Goal: Information Seeking & Learning: Learn about a topic

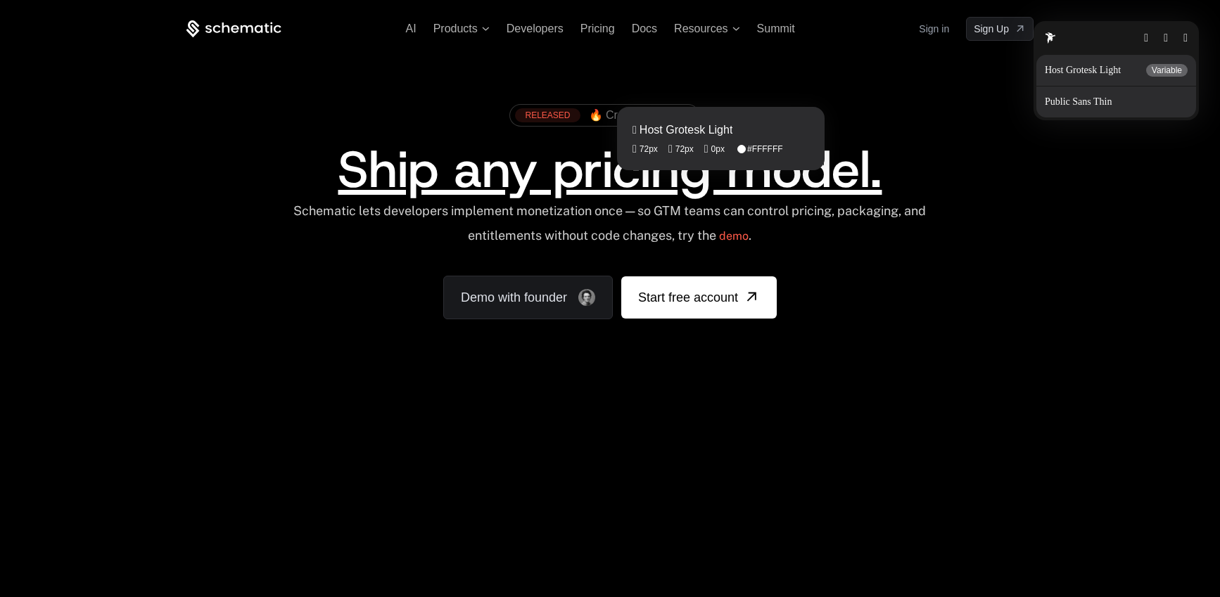
click at [642, 181] on fontsninja-text "Ship any pricing model." at bounding box center [610, 170] width 544 height 68
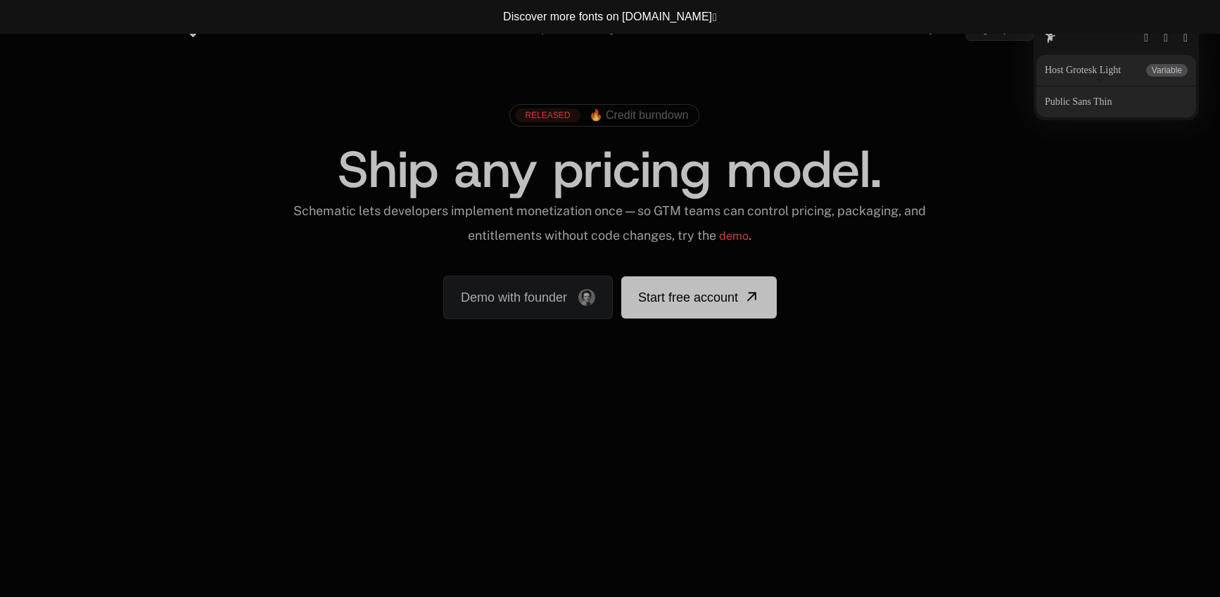
drag, startPoint x: 1106, startPoint y: 77, endPoint x: 1092, endPoint y: 76, distance: 14.1
click at [1098, 80] on button "button" at bounding box center [1100, 78] width 4 height 11
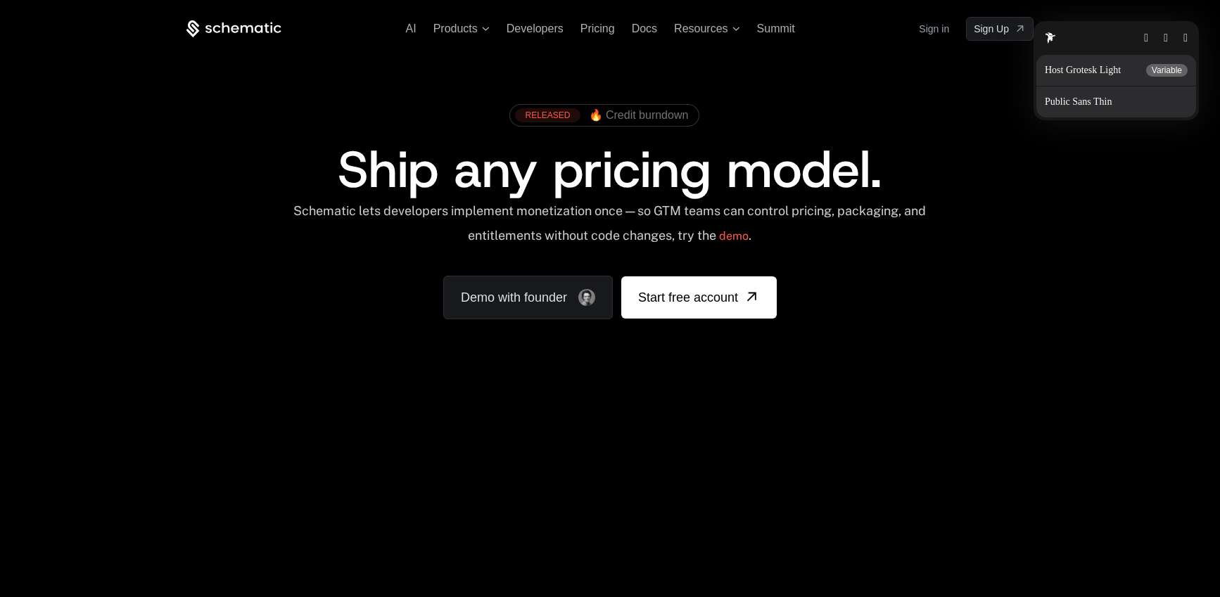
click at [910, 302] on video "Your browser does not support the video tag." at bounding box center [610, 414] width 1006 height 651
click at [1183, 43] on button "button" at bounding box center [1185, 37] width 4 height 11
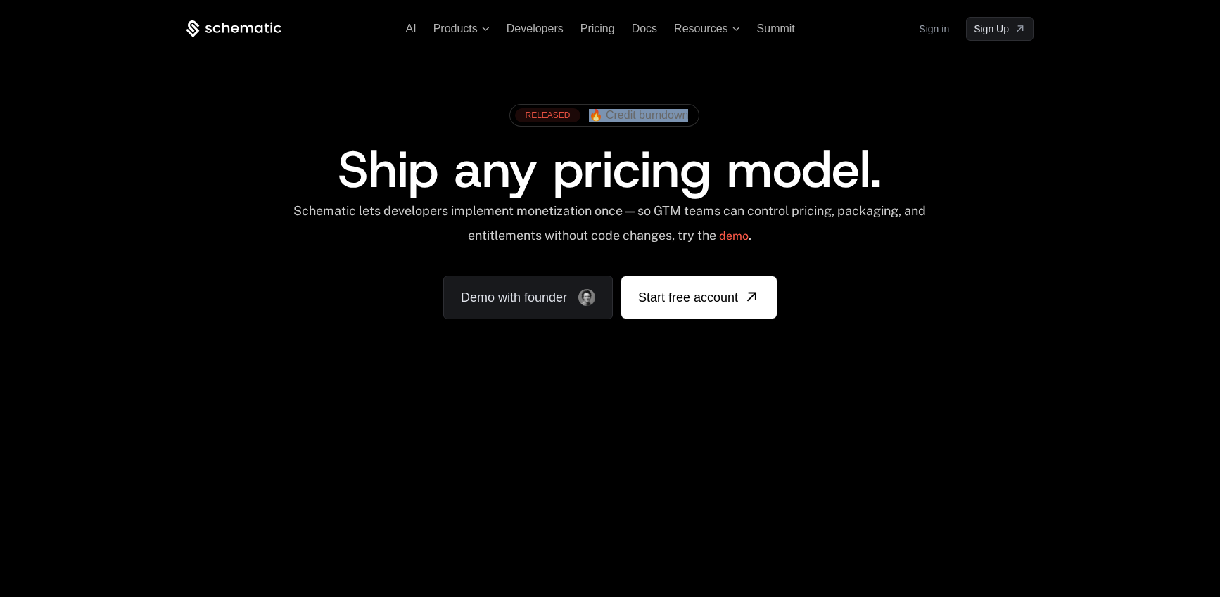
copy link "🔥 Credit burndown"
drag, startPoint x: 610, startPoint y: 120, endPoint x: 584, endPoint y: 120, distance: 26.0
click at [584, 120] on div "RELEASED 🔥 Credit burndown" at bounding box center [610, 120] width 758 height 47
click at [715, 31] on span "Resources" at bounding box center [700, 29] width 53 height 13
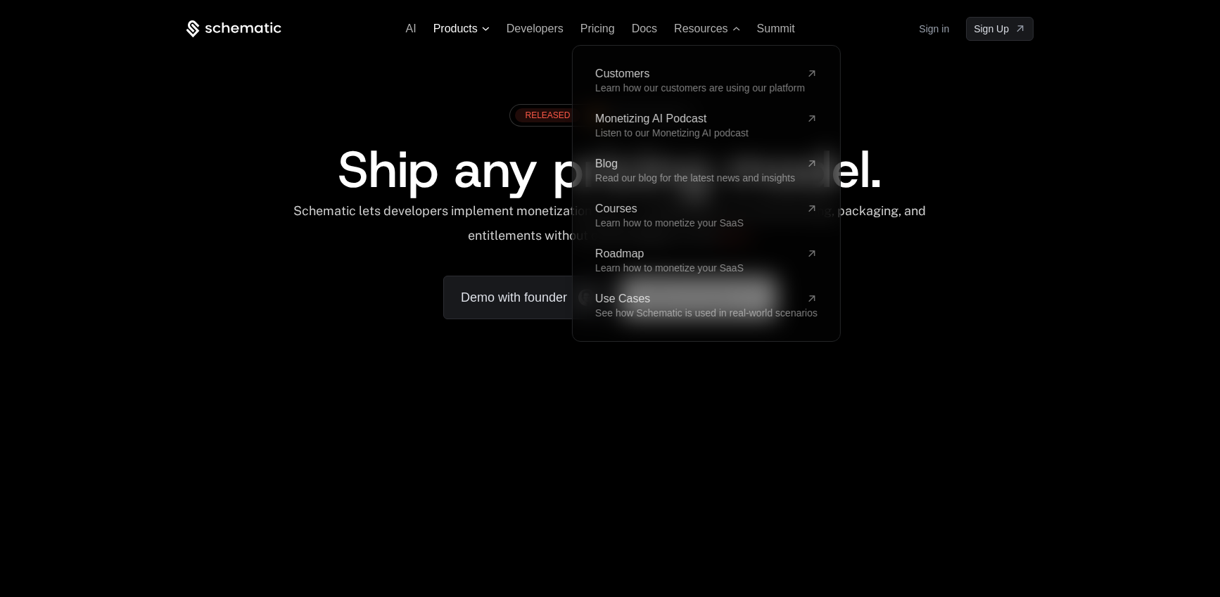
click at [461, 31] on span "Products" at bounding box center [455, 29] width 44 height 13
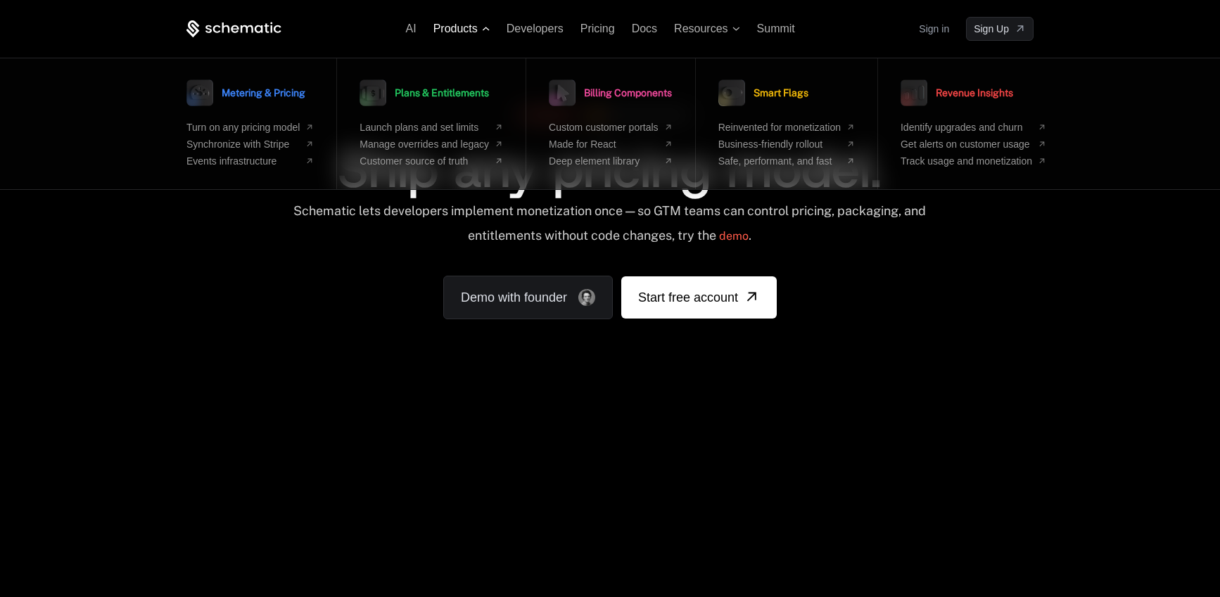
click at [471, 25] on span "Products" at bounding box center [455, 29] width 44 height 13
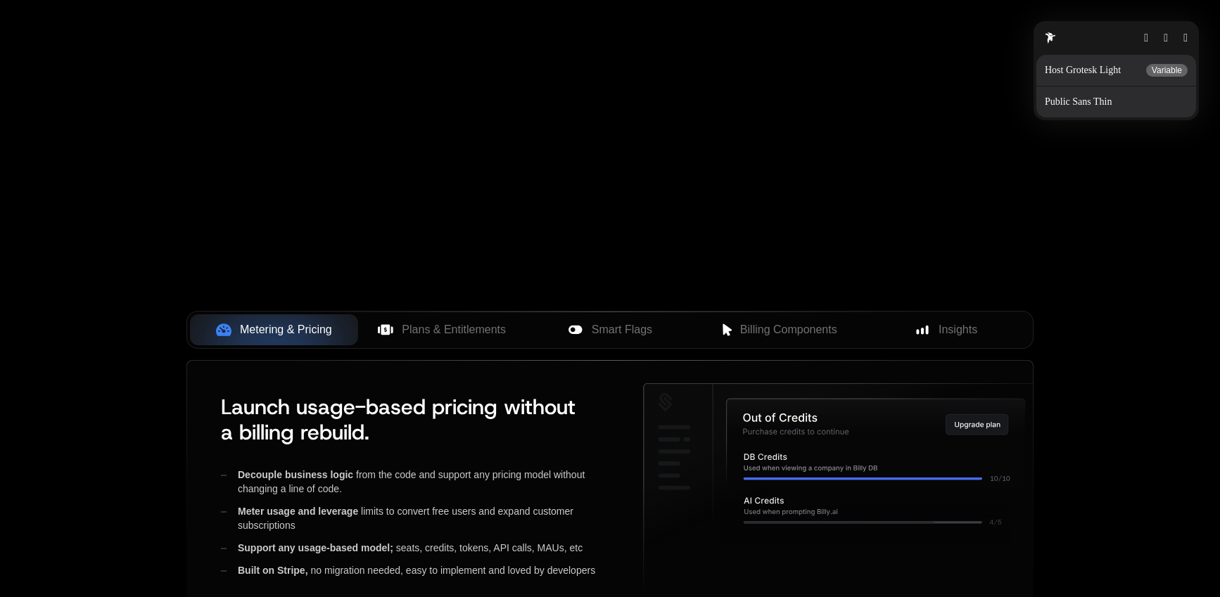
scroll to position [335, 0]
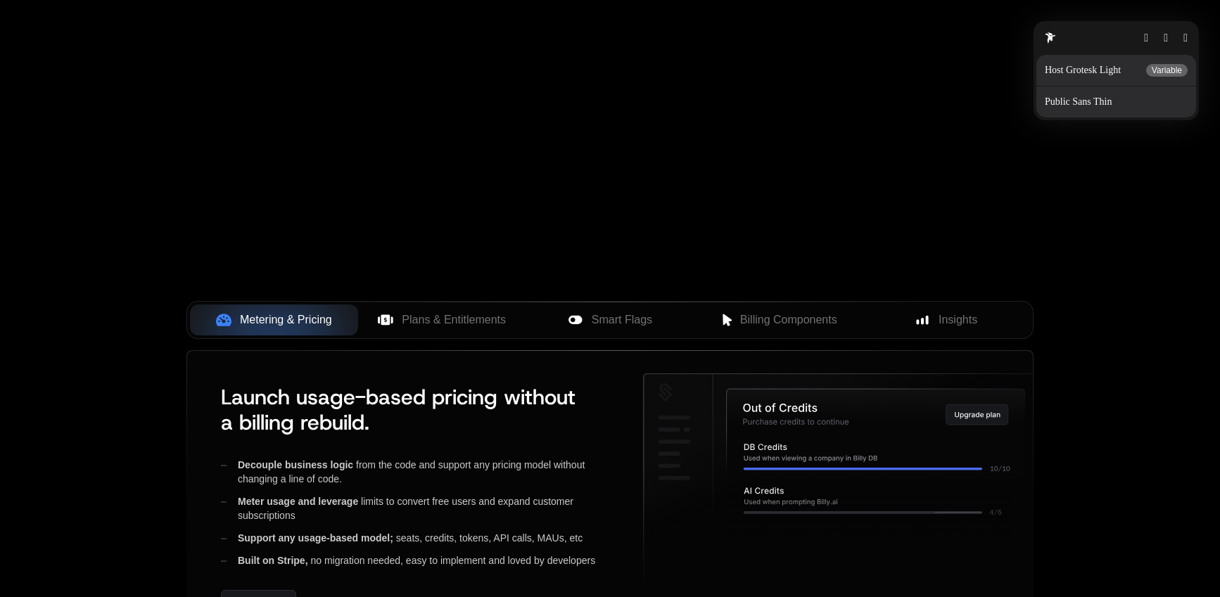
click at [1183, 44] on button "button" at bounding box center [1185, 37] width 4 height 11
click at [1185, 39] on button "button" at bounding box center [1182, 38] width 4 height 11
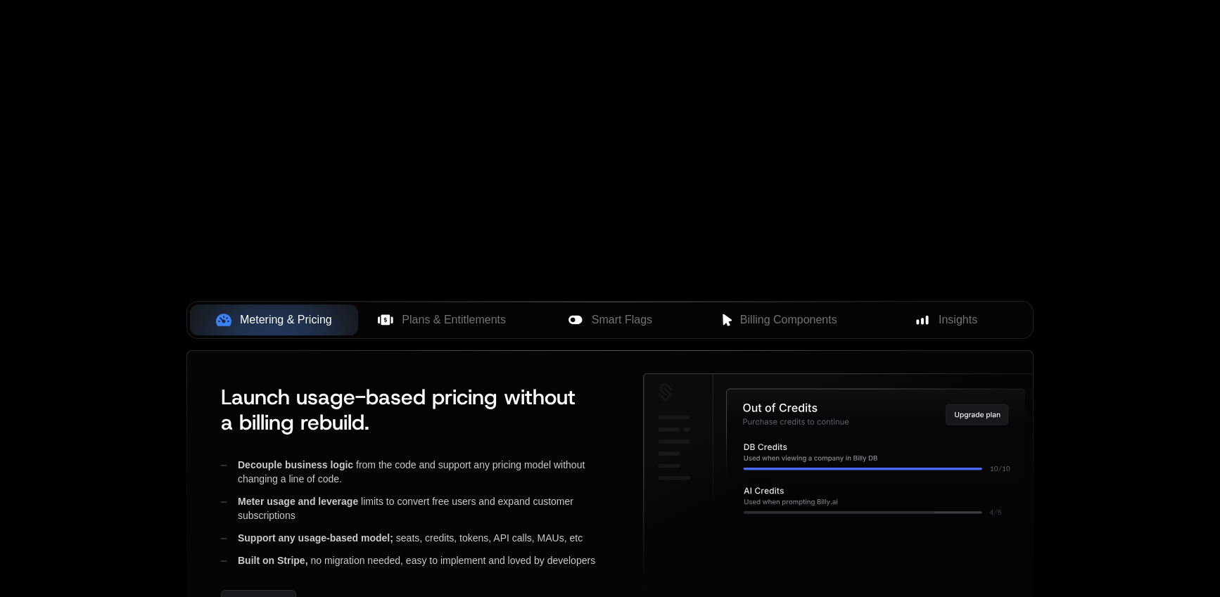
click at [1028, 167] on div "Your browser does not support the video tag." at bounding box center [610, 80] width 914 height 592
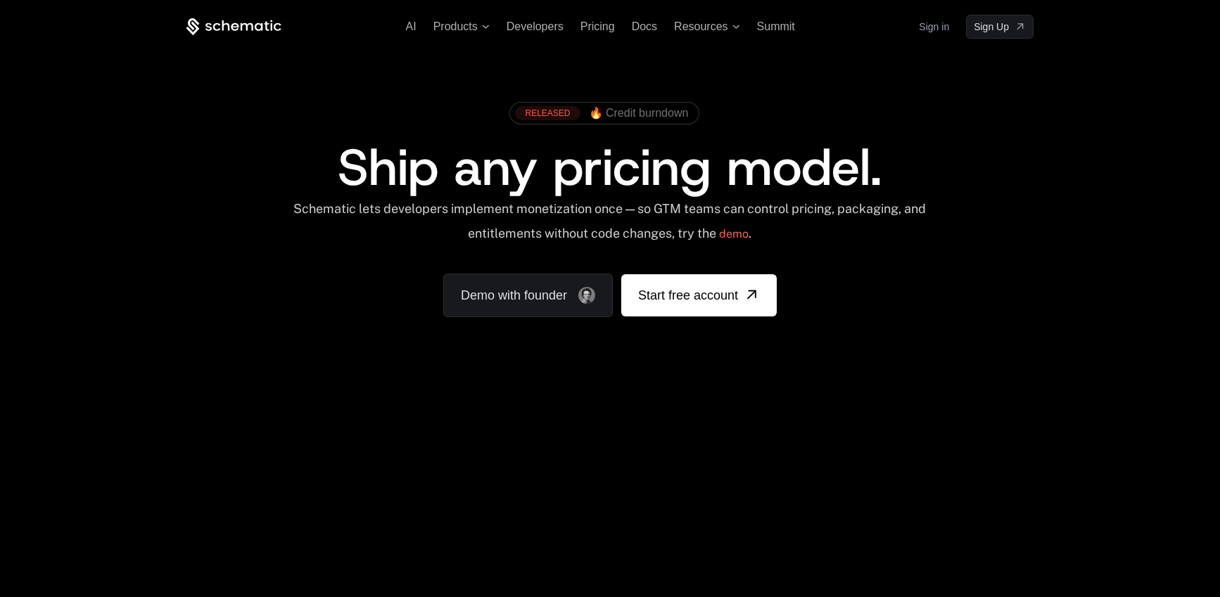
scroll to position [0, 0]
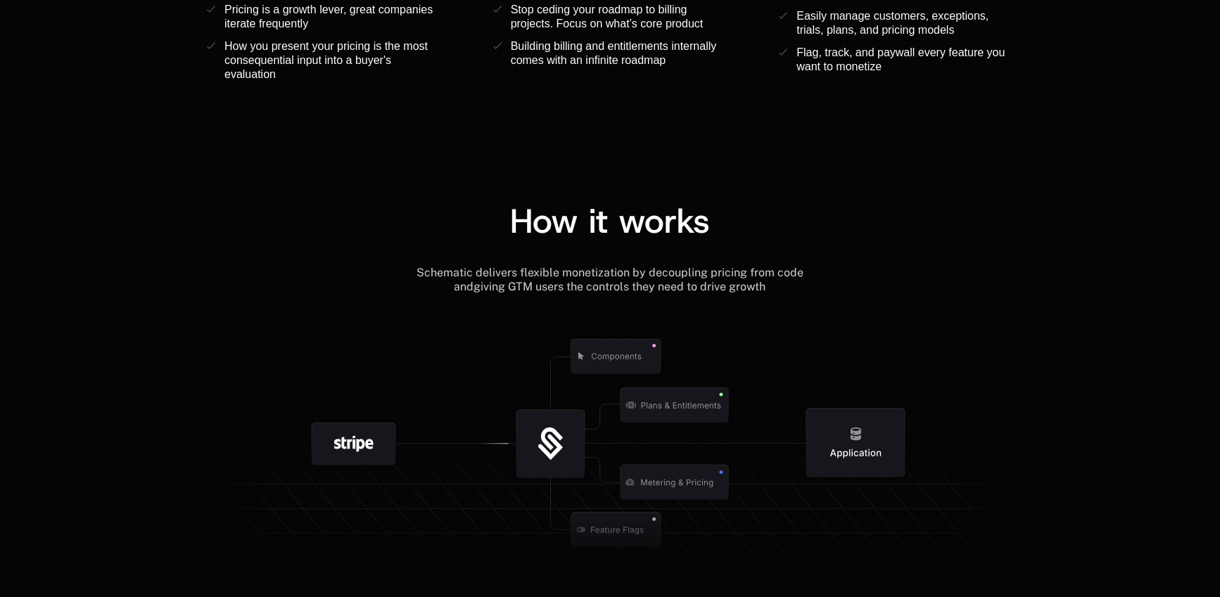
scroll to position [1458, 0]
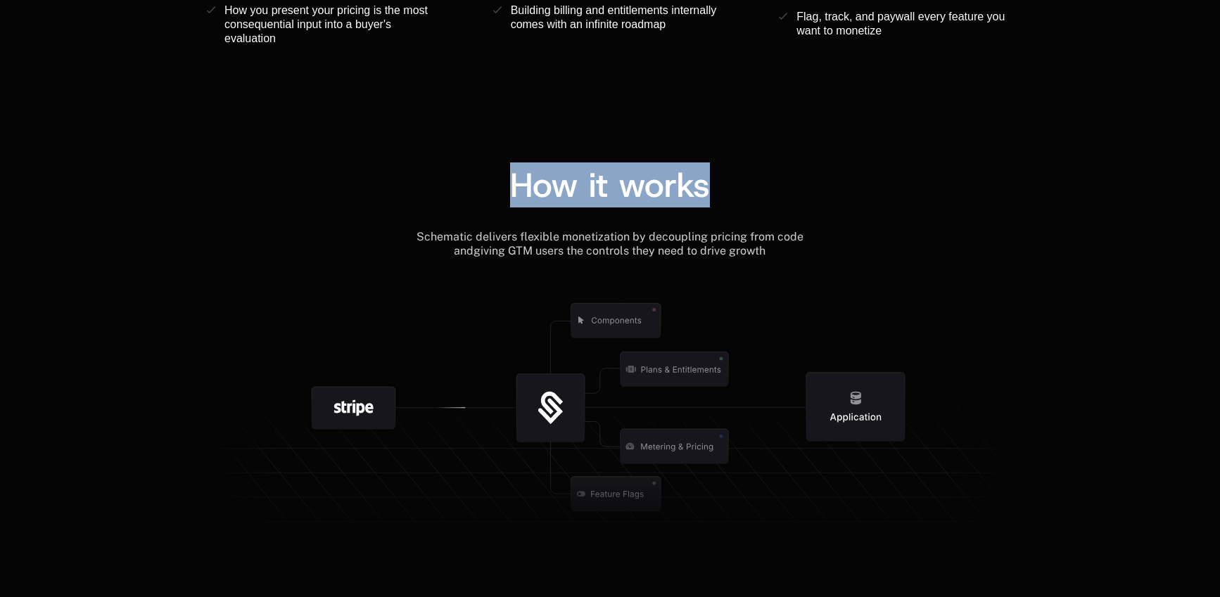
drag, startPoint x: 751, startPoint y: 199, endPoint x: 483, endPoint y: 198, distance: 268.0
click at [484, 191] on div "How it works" at bounding box center [609, 185] width 847 height 34
copy span "How it works"
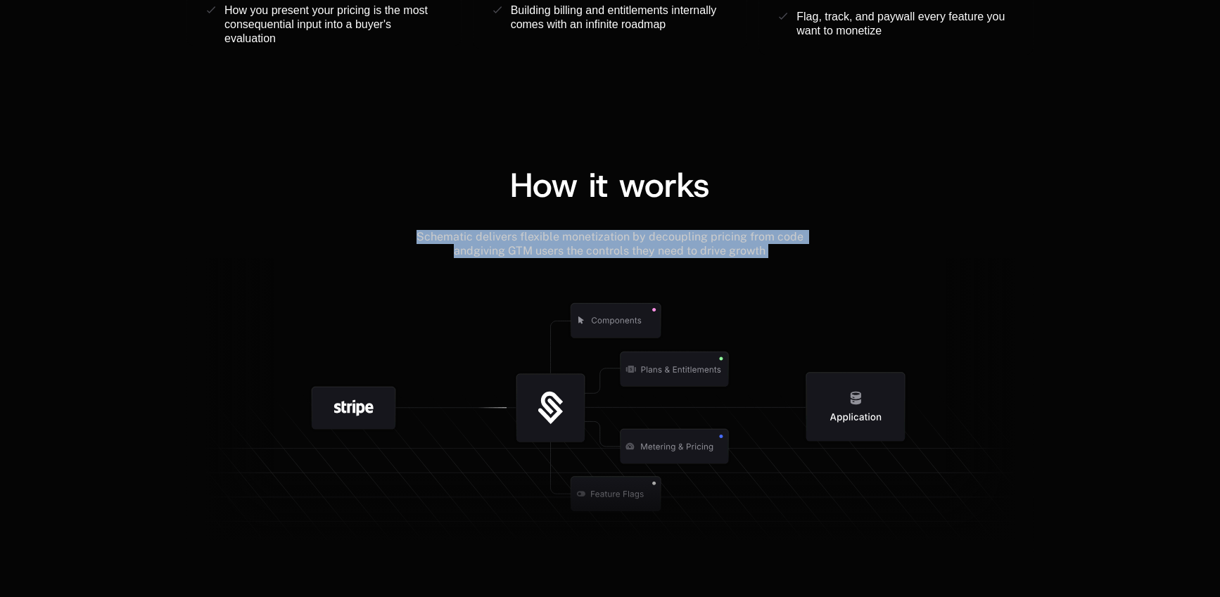
drag, startPoint x: 397, startPoint y: 235, endPoint x: 794, endPoint y: 261, distance: 398.3
click at [795, 262] on div "How it works Schematic delivers flexible monetization by decoupling pricing fro…" at bounding box center [609, 360] width 847 height 384
copy div "Schematic delivers flexible monetization by decoupling pricing from code and gi…"
click at [753, 196] on div "How it works" at bounding box center [609, 185] width 847 height 34
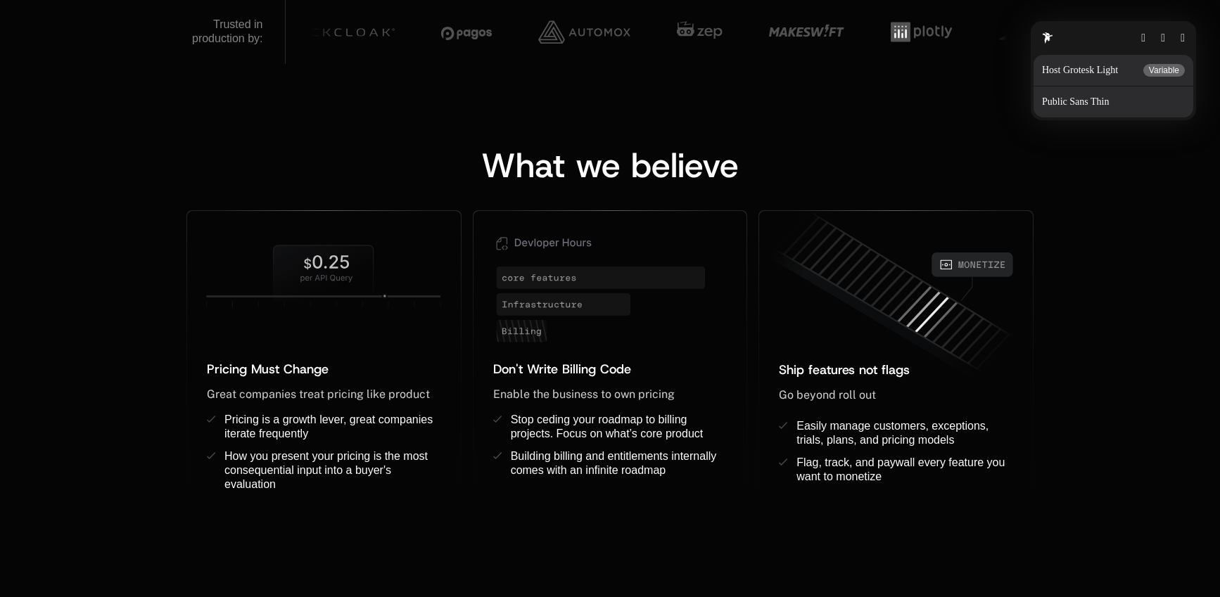
scroll to position [900, 0]
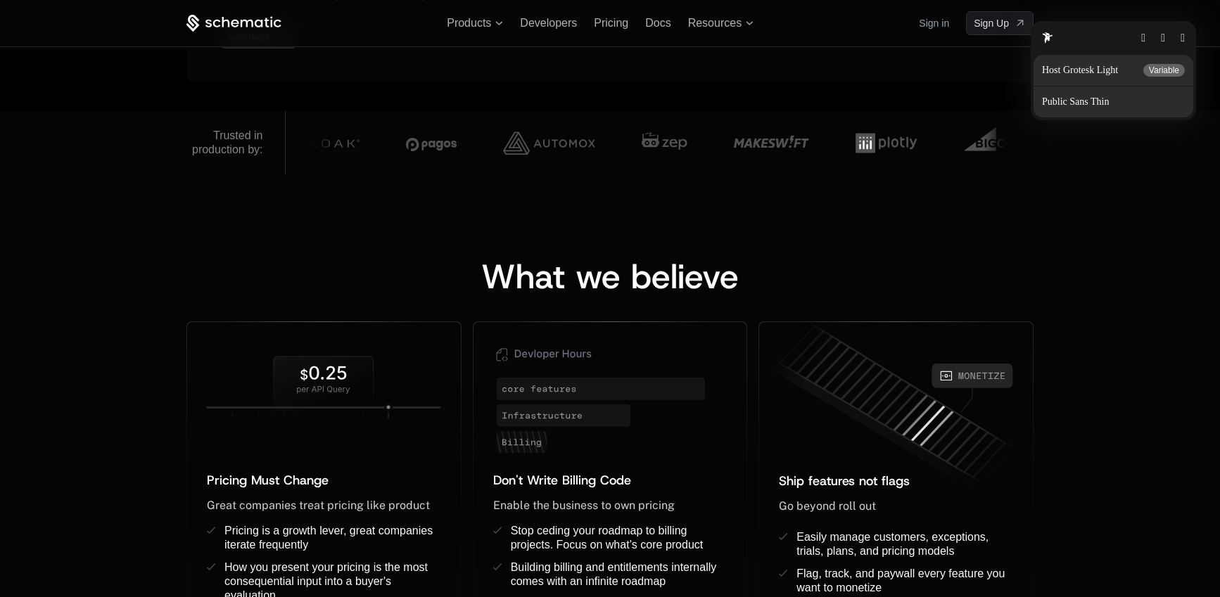
click at [1180, 41] on button "button" at bounding box center [1182, 37] width 4 height 11
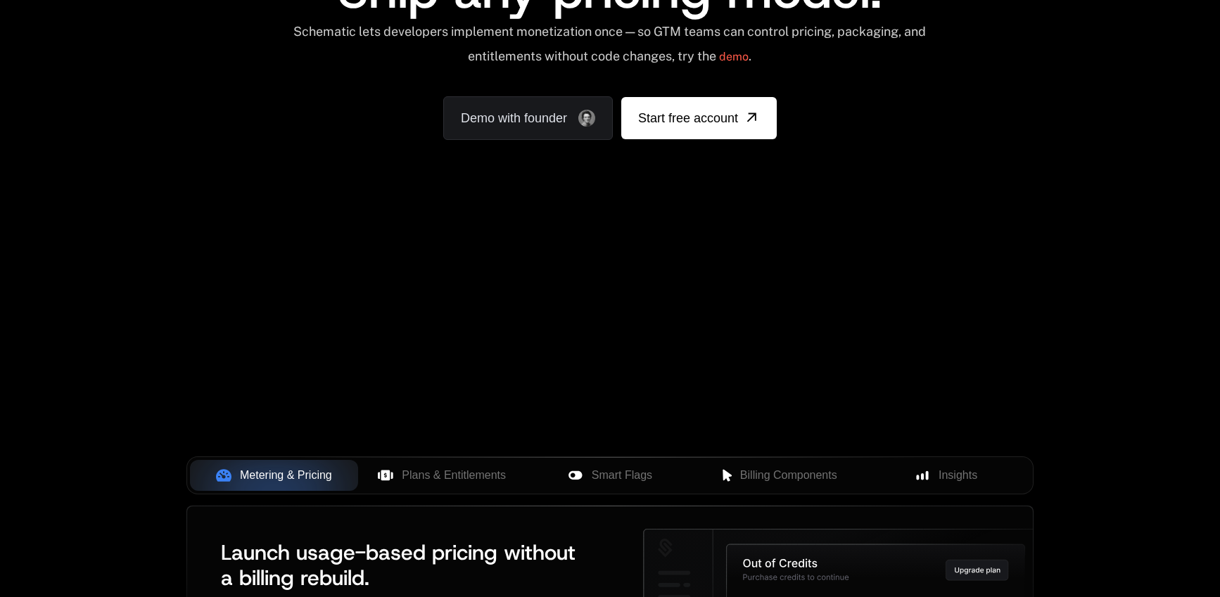
scroll to position [177, 0]
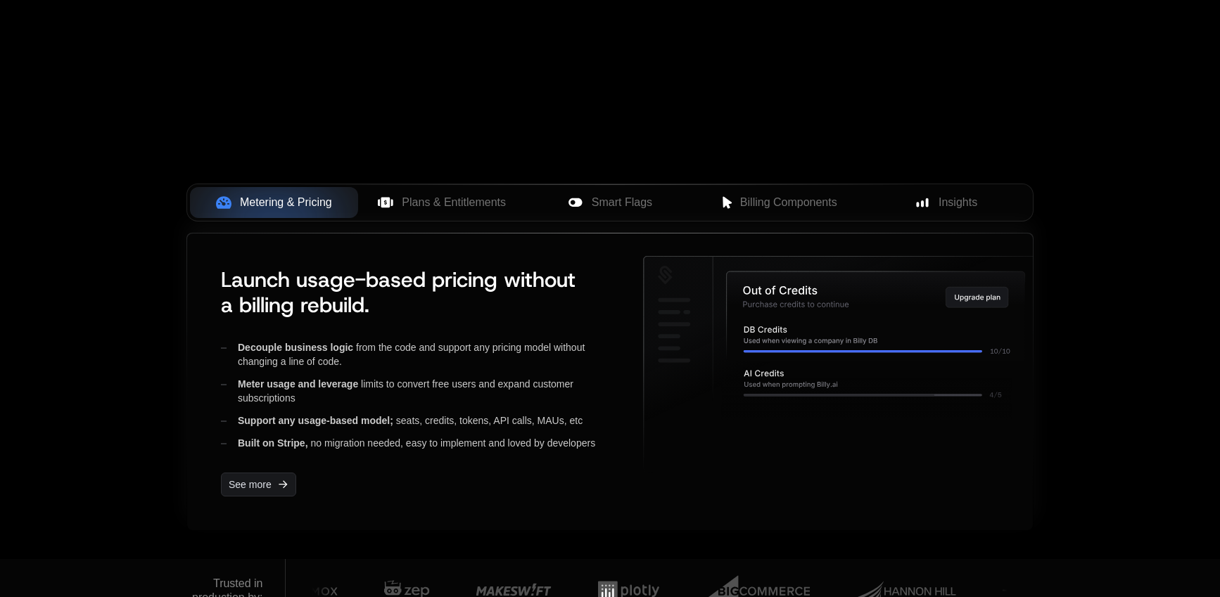
scroll to position [453, 0]
click at [597, 320] on div "Launch usage-based pricing without a billing rebuild. Decouple business logic f…" at bounding box center [415, 381] width 411 height 252
click at [554, 400] on div "Meter usage and leverage limits to convert free users and expand customer subsc…" at bounding box center [421, 390] width 400 height 28
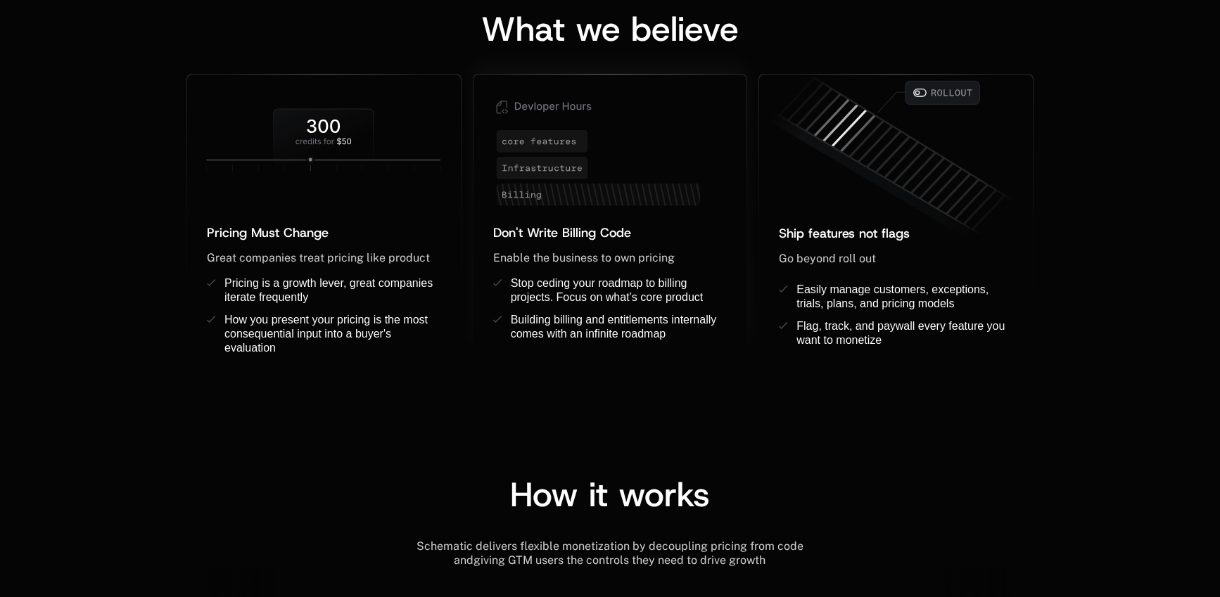
scroll to position [1114, 0]
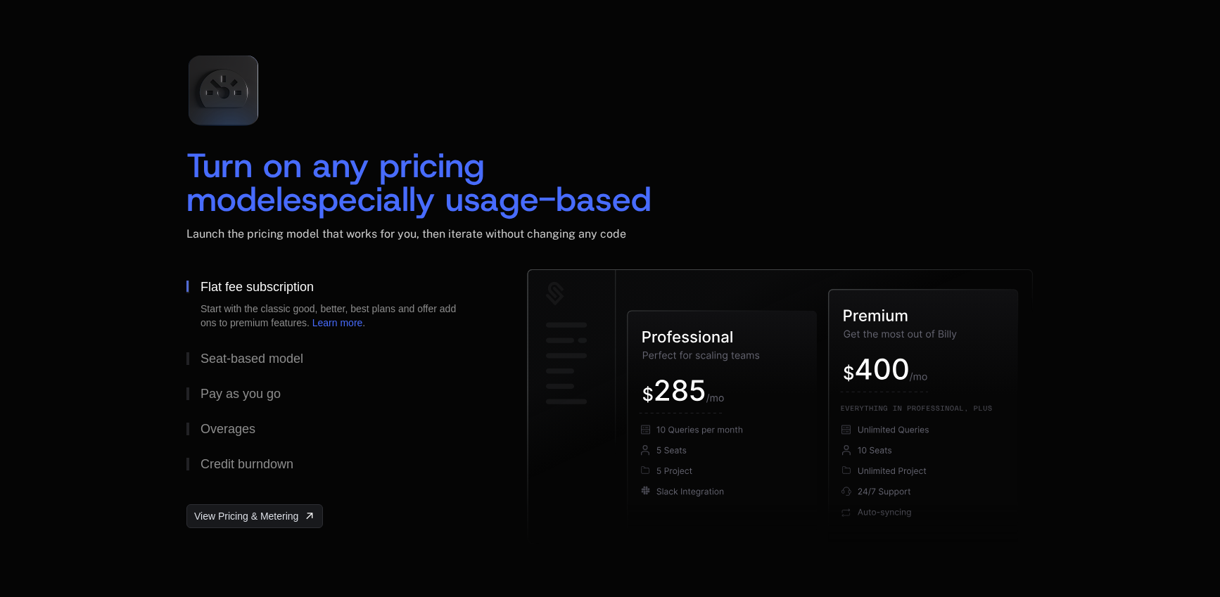
scroll to position [2017, 0]
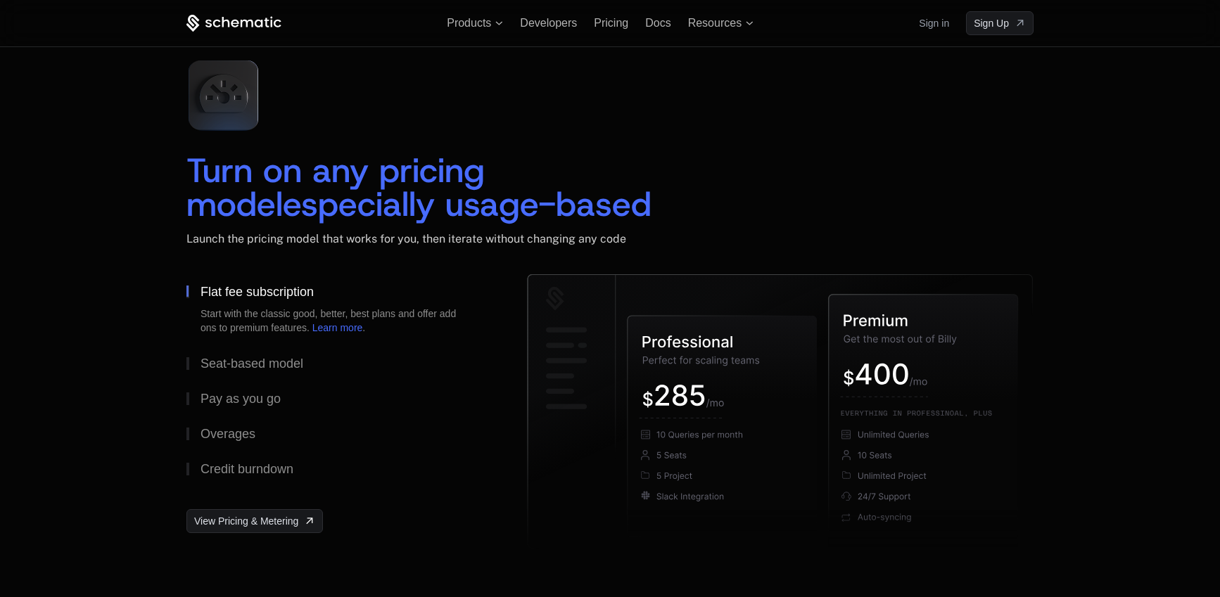
scroll to position [2017, 0]
click at [803, 176] on h2 "Turn on any pricing model especially usage-based" at bounding box center [609, 187] width 847 height 68
click at [869, 197] on h2 "Turn on any pricing model especially usage-based" at bounding box center [609, 187] width 847 height 68
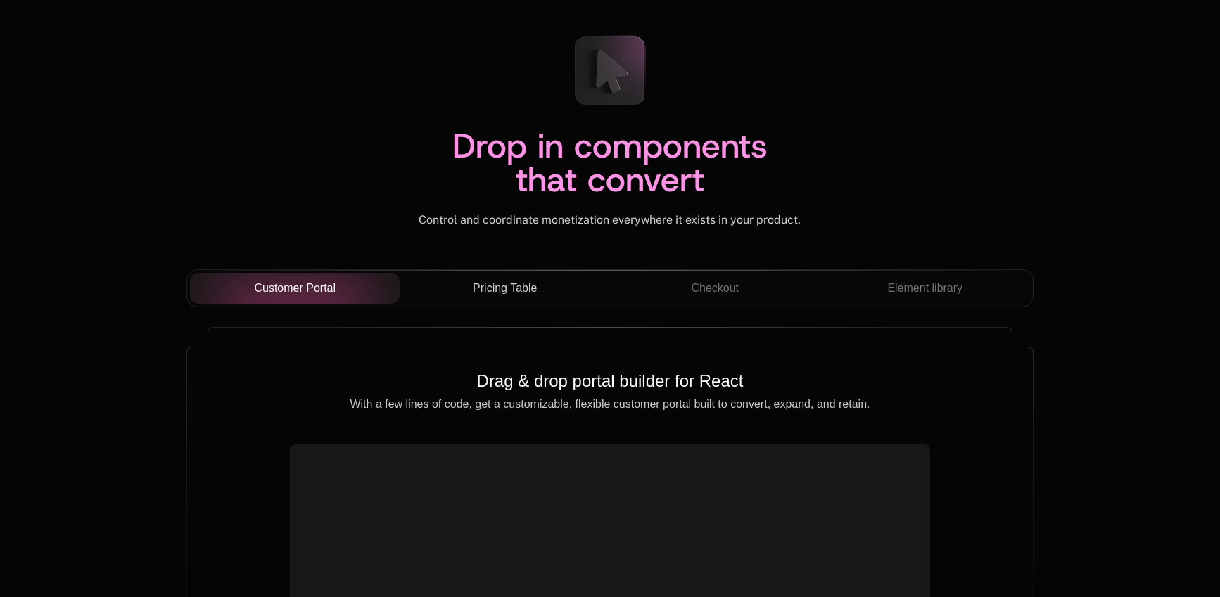
scroll to position [4831, 0]
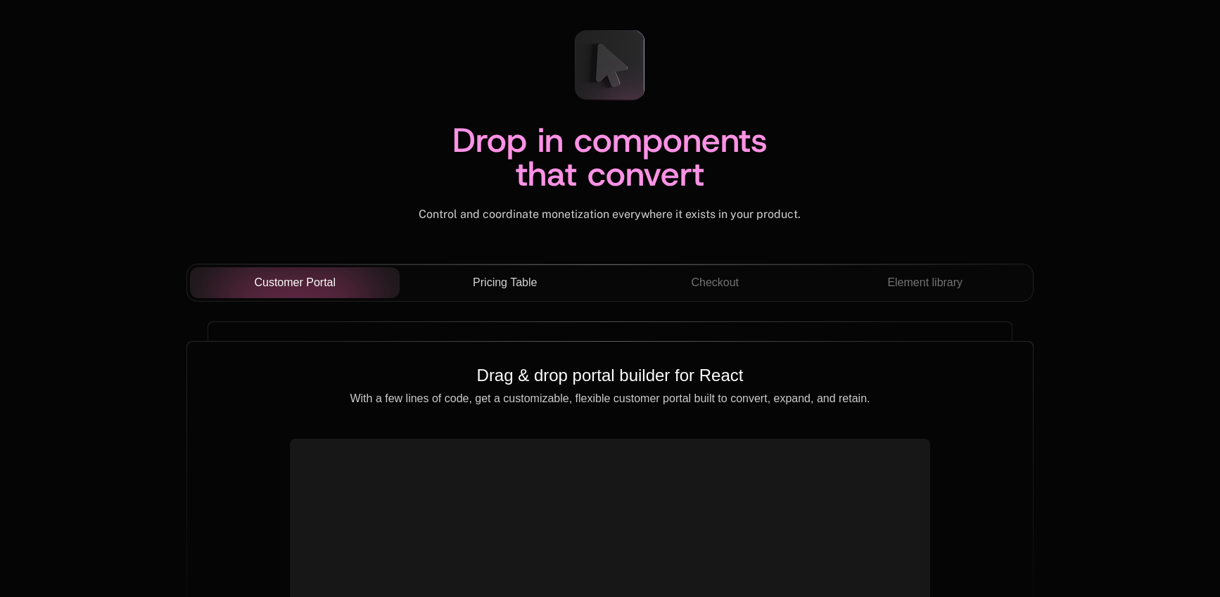
click at [542, 293] on button "Pricing Table" at bounding box center [505, 282] width 210 height 31
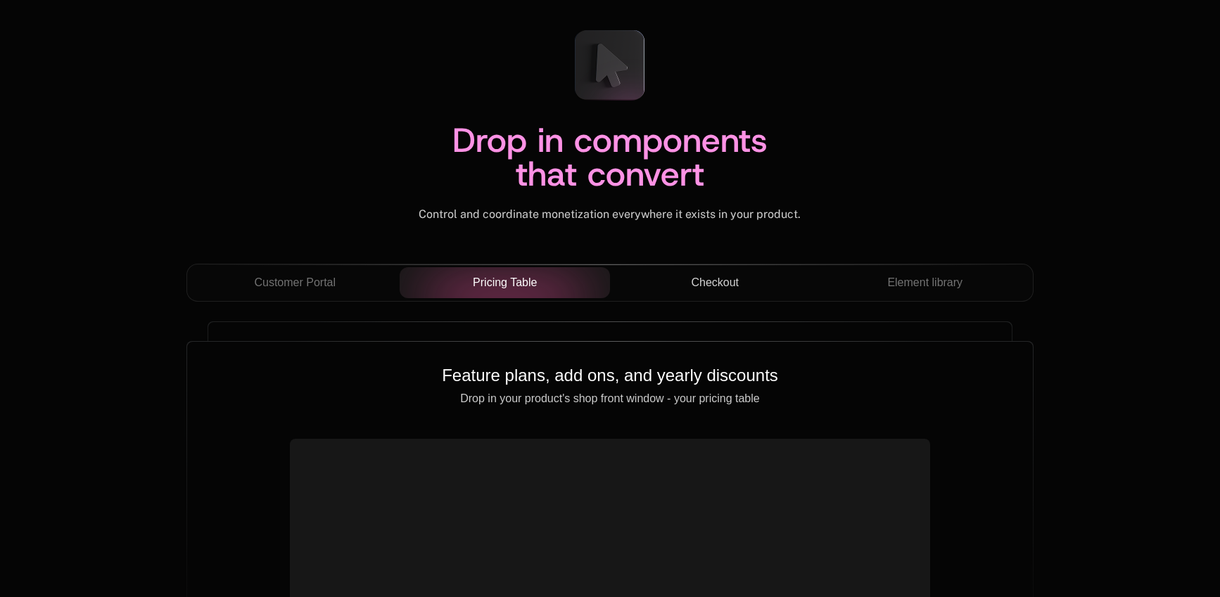
click at [732, 277] on span "Checkout" at bounding box center [715, 282] width 48 height 17
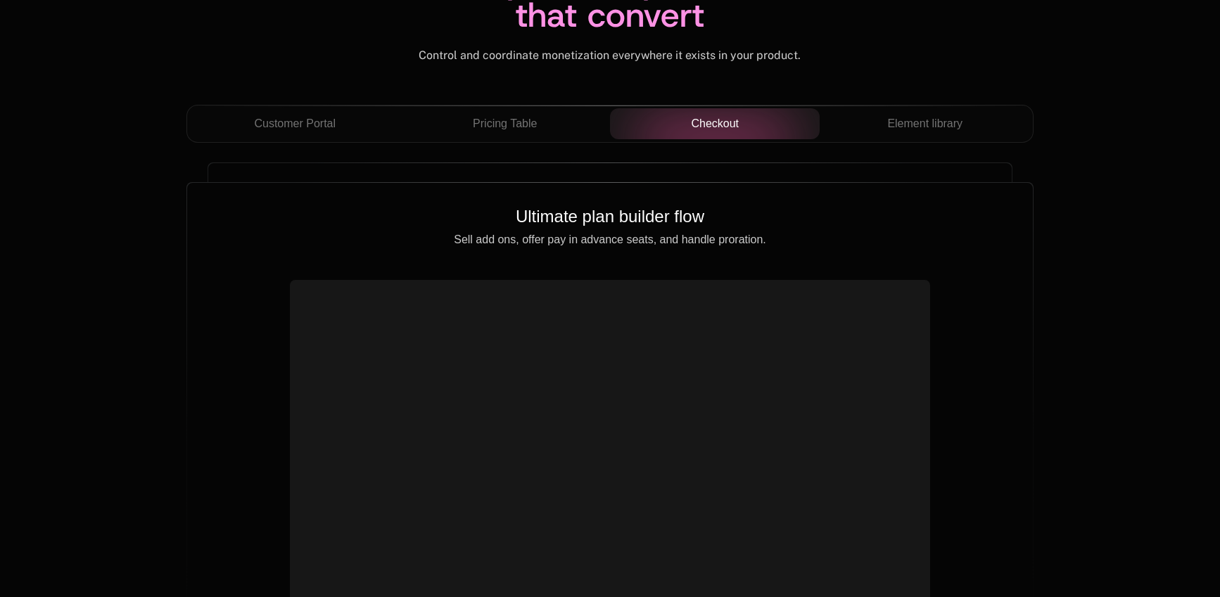
scroll to position [4992, 0]
click at [926, 124] on span "Element library" at bounding box center [924, 122] width 75 height 17
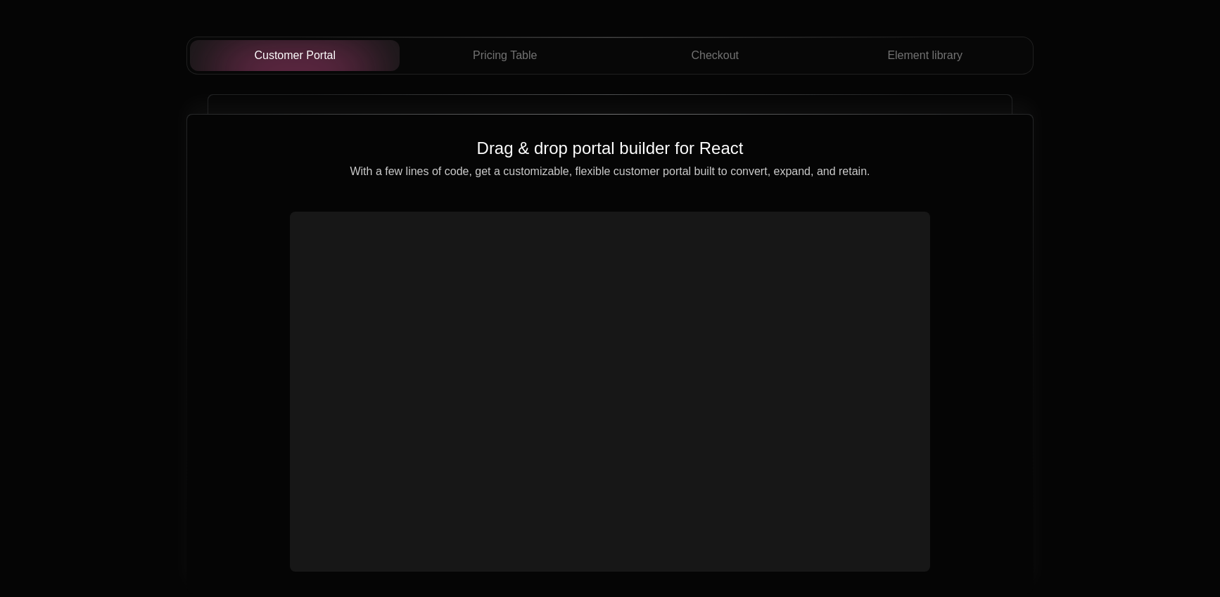
scroll to position [5062, 0]
click at [610, 152] on h2 "Drag & drop portal builder for React" at bounding box center [610, 145] width 801 height 23
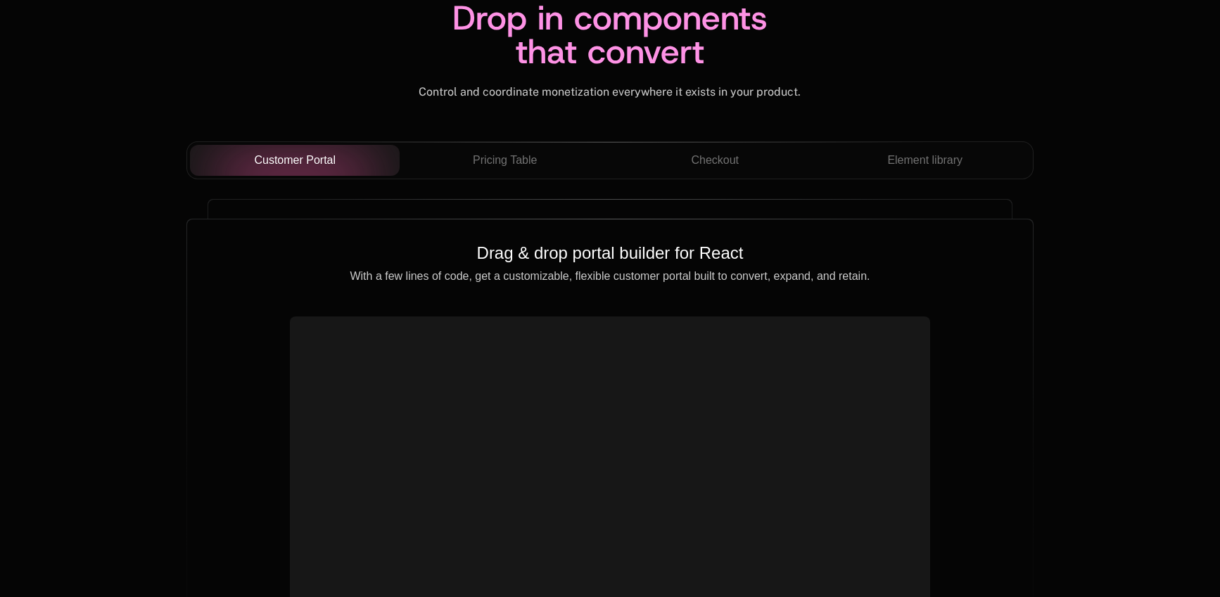
scroll to position [4955, 0]
click at [528, 151] on span "Pricing Table" at bounding box center [505, 159] width 64 height 17
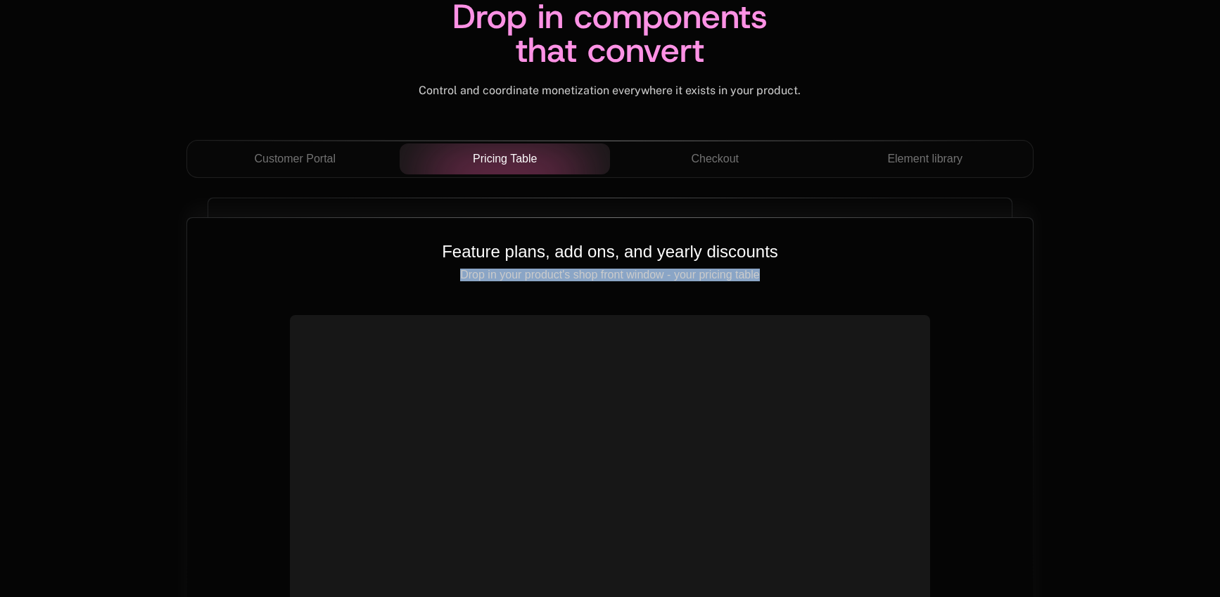
drag, startPoint x: 781, startPoint y: 281, endPoint x: 543, endPoint y: 288, distance: 237.9
click at [441, 269] on div "Feature plans, add ons, and yearly discounts Drop in your product's shop front …" at bounding box center [610, 458] width 846 height 480
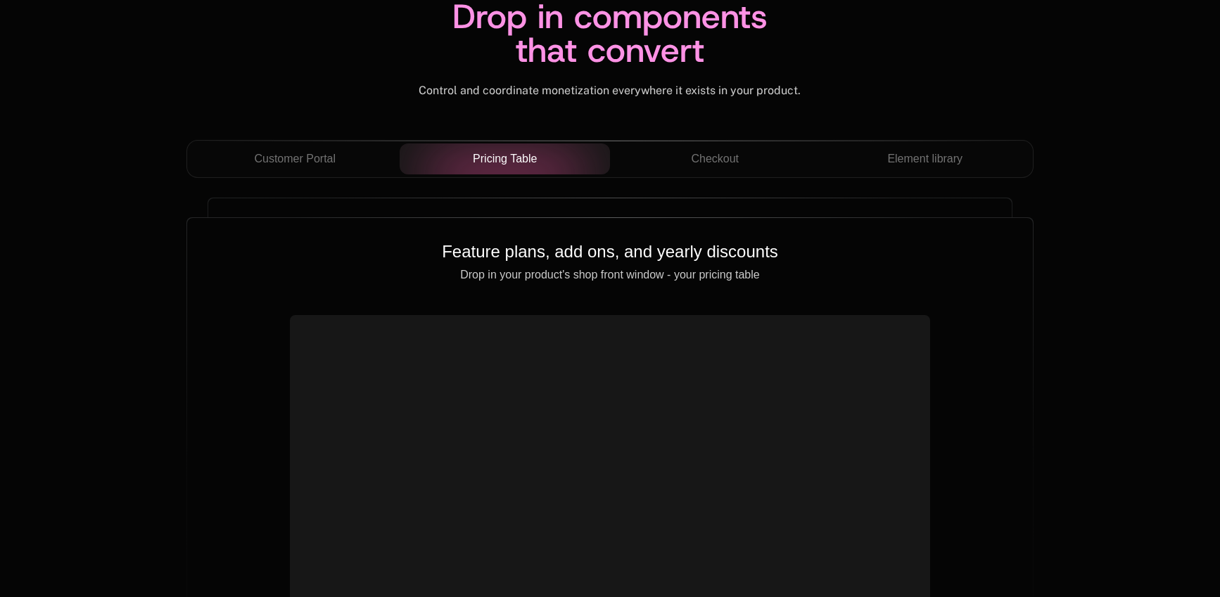
click at [807, 96] on div "Control and coordinate monetization everywhere it exists in your product. ﻿" at bounding box center [609, 91] width 847 height 14
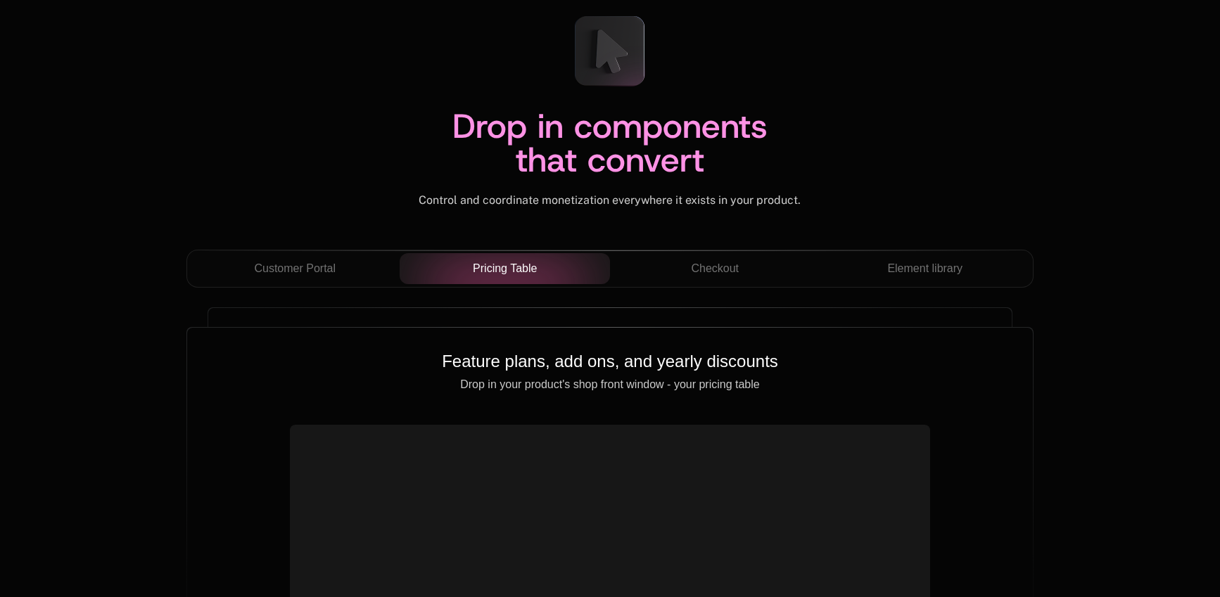
scroll to position [4668, 0]
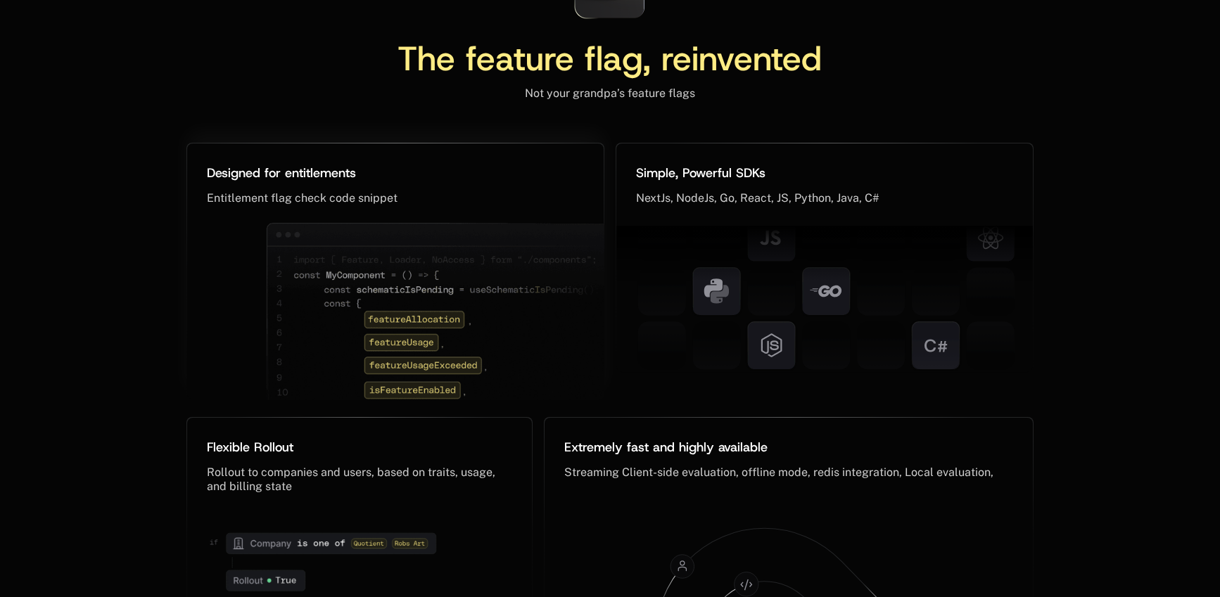
scroll to position [6576, 0]
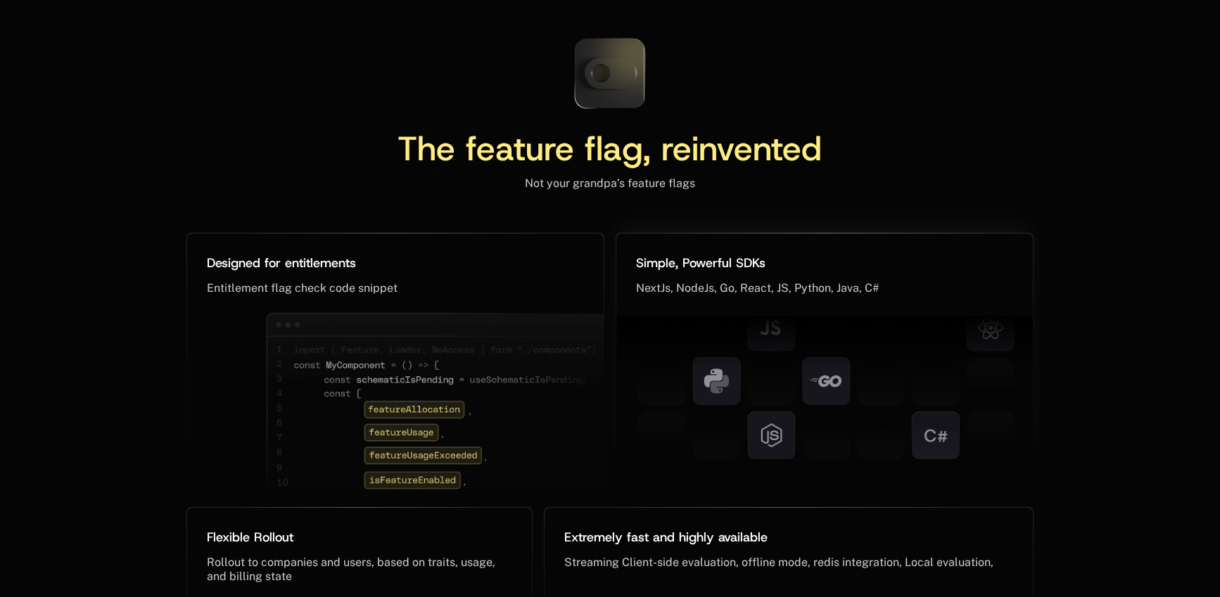
scroll to position [6517, 0]
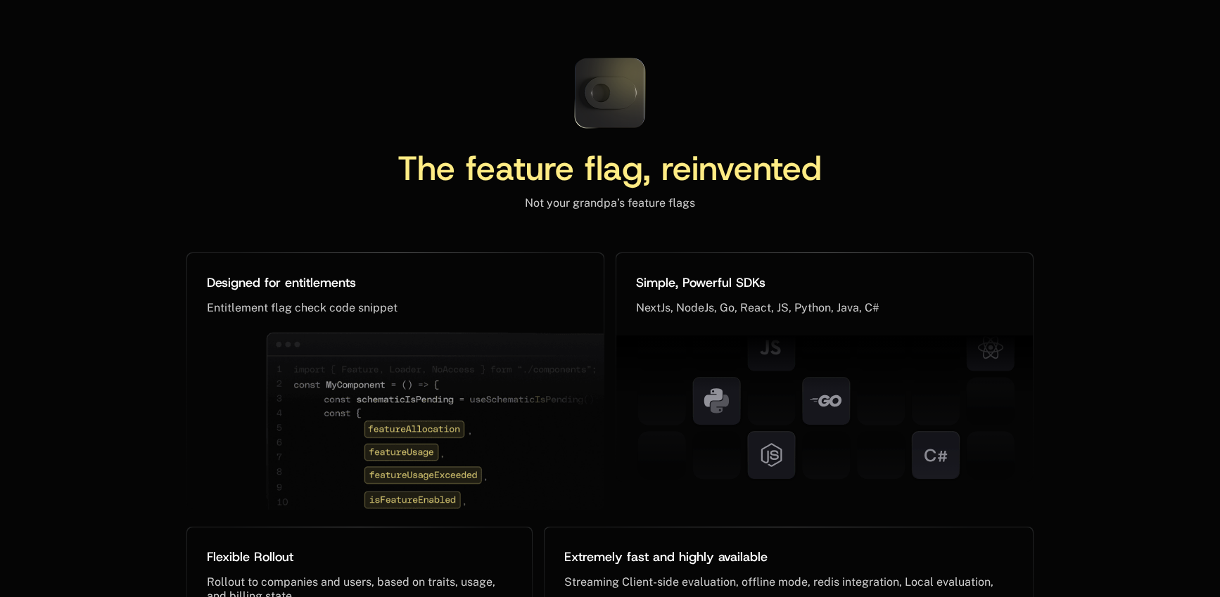
scroll to position [6652, 0]
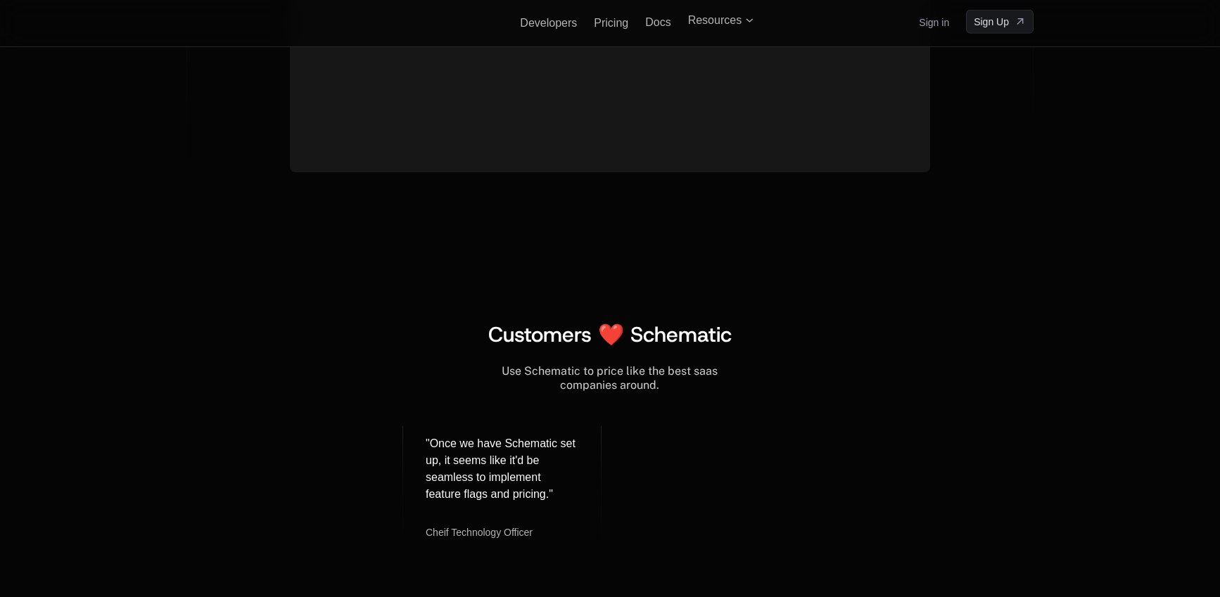
scroll to position [5445, 0]
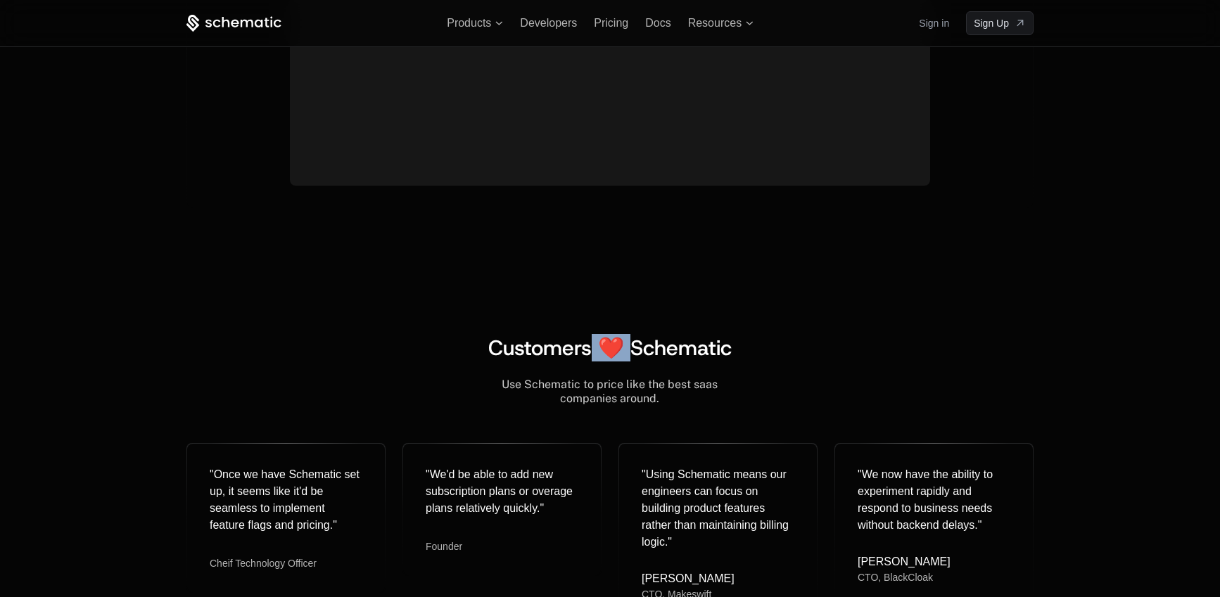
drag, startPoint x: 631, startPoint y: 349, endPoint x: 592, endPoint y: 351, distance: 38.7
click at [594, 350] on span "Customers ❤️ Schematic" at bounding box center [609, 347] width 243 height 27
copy span "❤️"
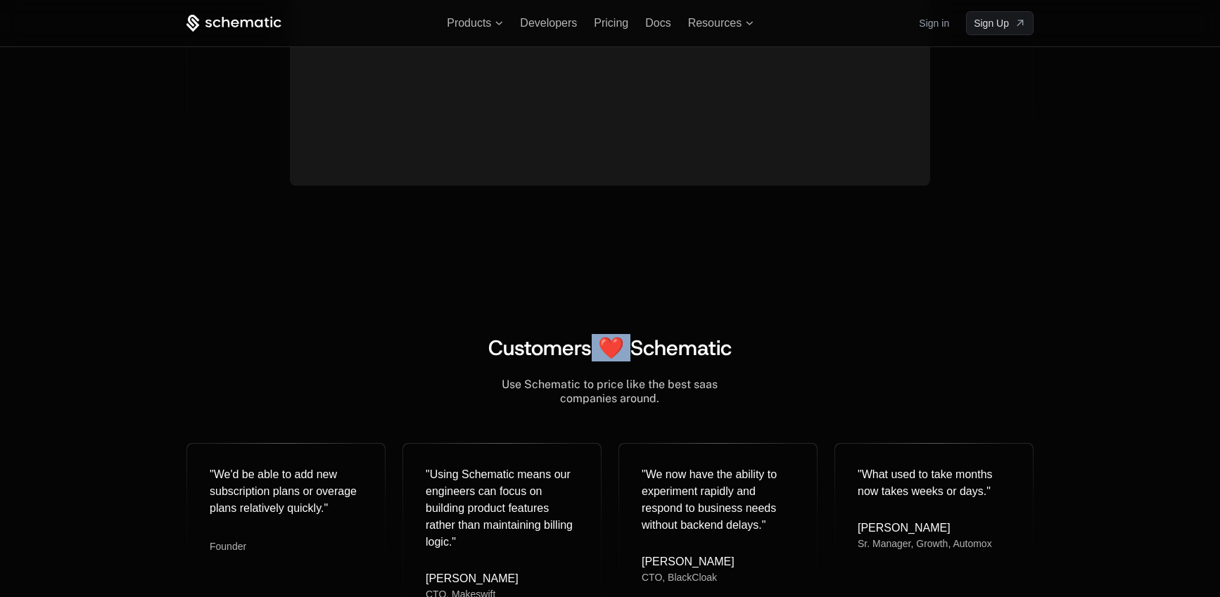
drag, startPoint x: 672, startPoint y: 398, endPoint x: 516, endPoint y: 389, distance: 155.7
click at [496, 381] on div "Use Schematic to price like the best saas companies around." at bounding box center [609, 392] width 847 height 28
copy div "Use Schematic to price like the best saas companies around."
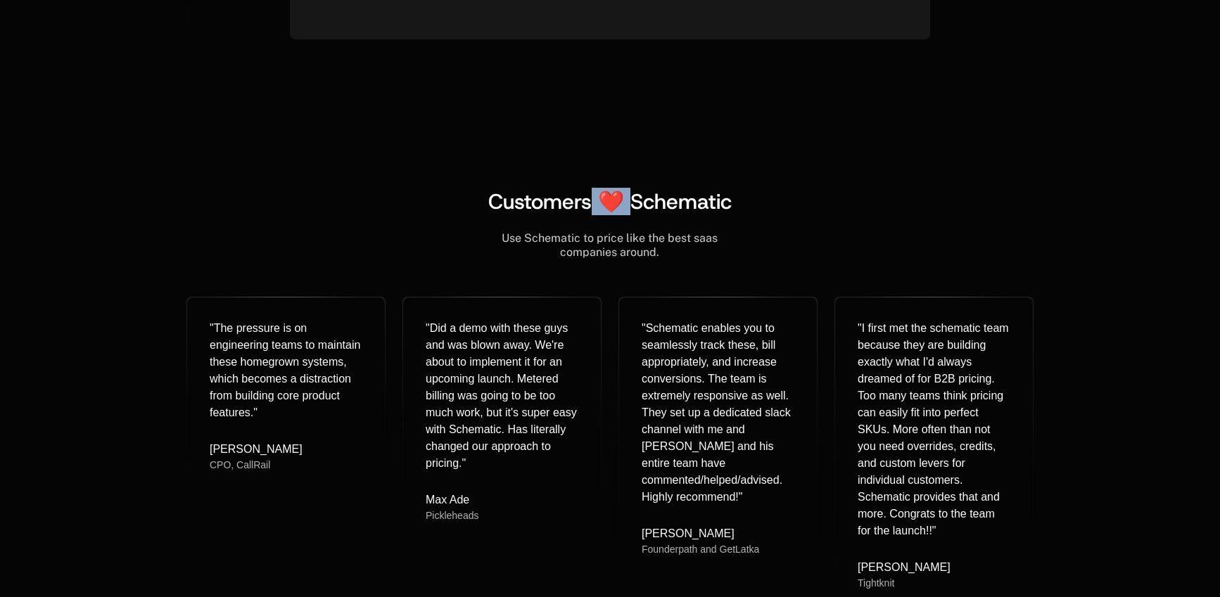
click at [838, 242] on div "Use Schematic to price like the best saas companies around." at bounding box center [609, 245] width 847 height 28
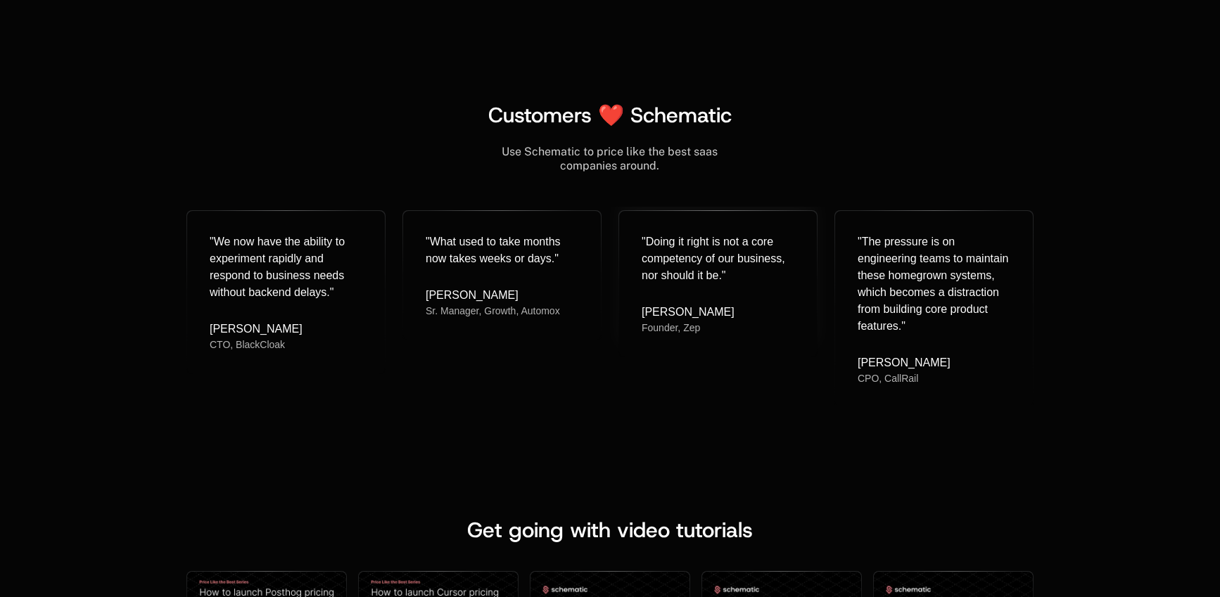
scroll to position [5748, 0]
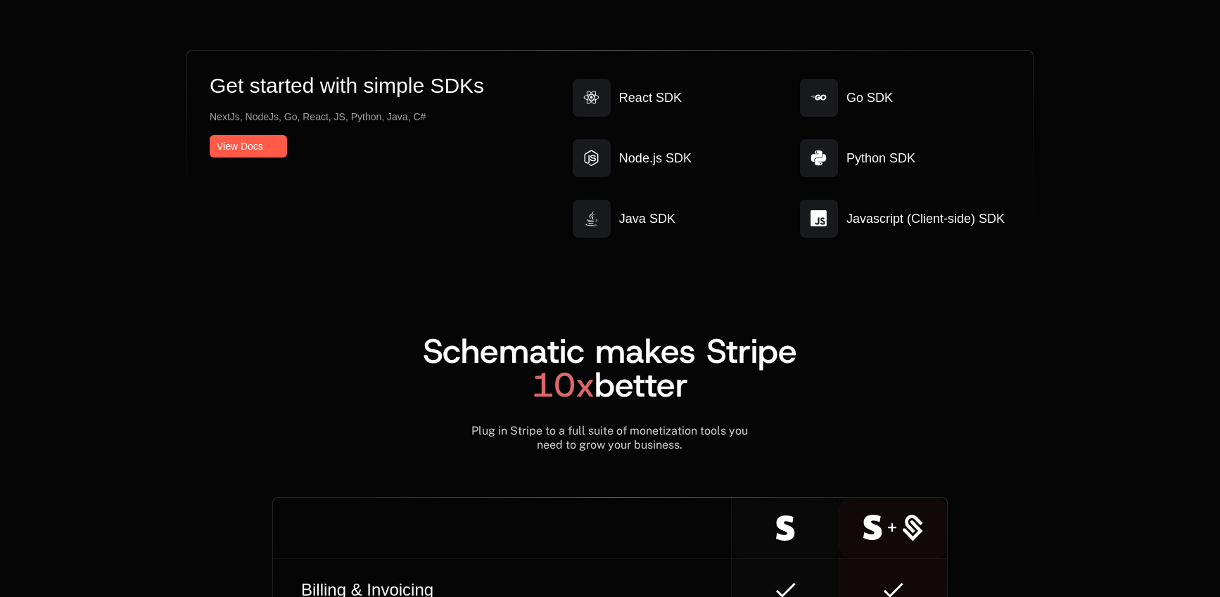
scroll to position [7636, 0]
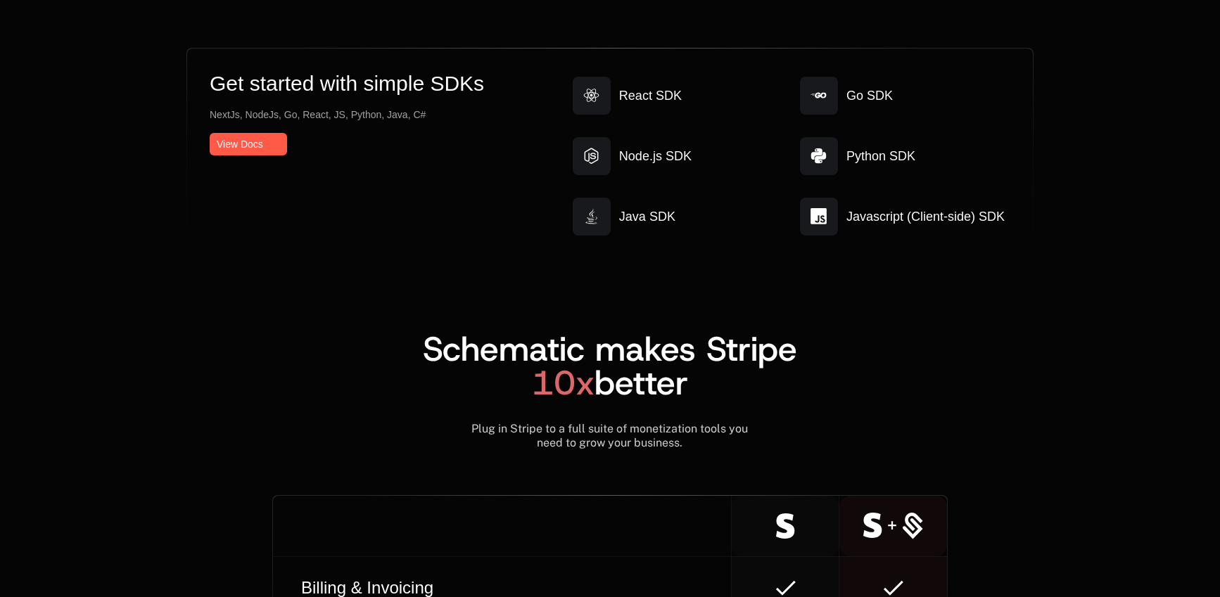
drag, startPoint x: 435, startPoint y: 348, endPoint x: 722, endPoint y: 385, distance: 289.3
click at [722, 385] on h2 "Schematic makes Stripe 10x better" at bounding box center [609, 366] width 847 height 68
click at [739, 390] on h2 "Schematic makes Stripe 10x better" at bounding box center [609, 366] width 847 height 68
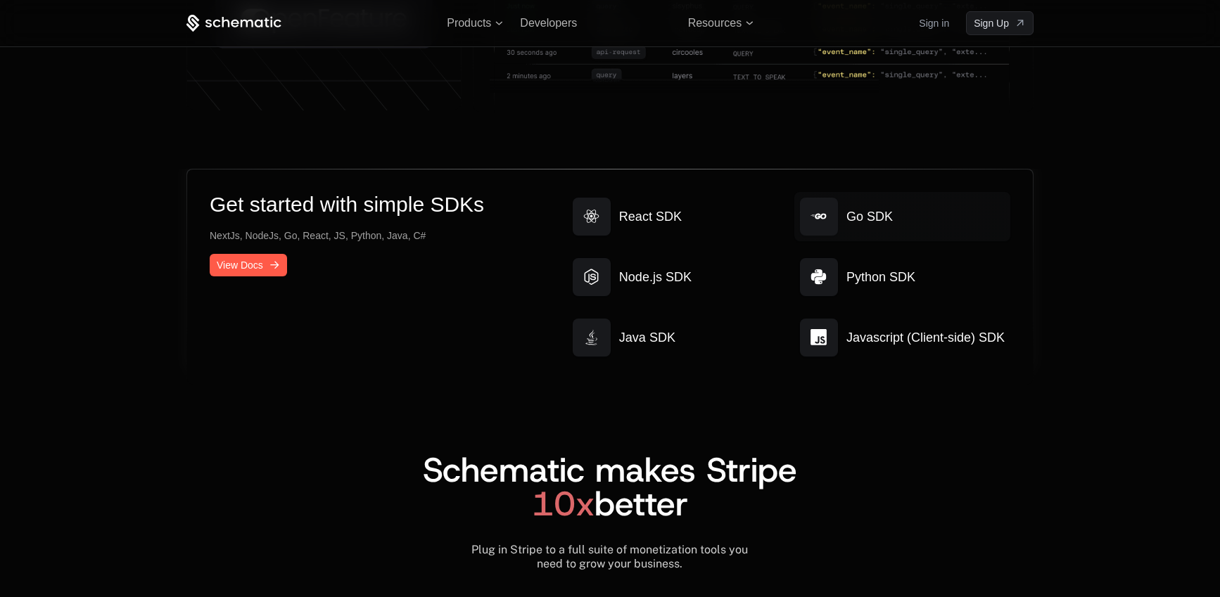
scroll to position [7313, 0]
